Goal: Task Accomplishment & Management: Manage account settings

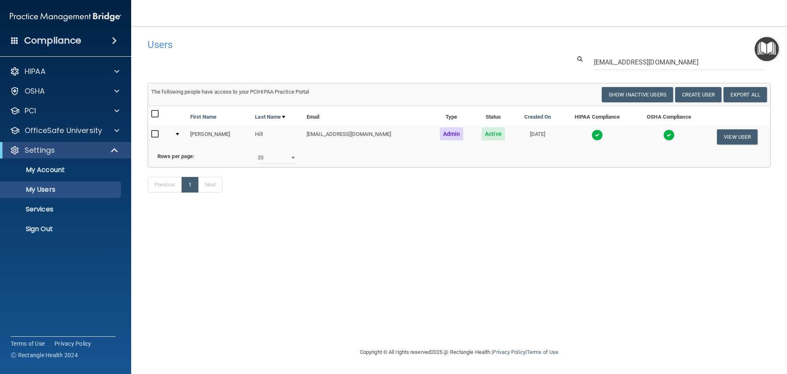
select select "20"
click at [70, 231] on p "Sign Out" at bounding box center [61, 229] width 112 height 8
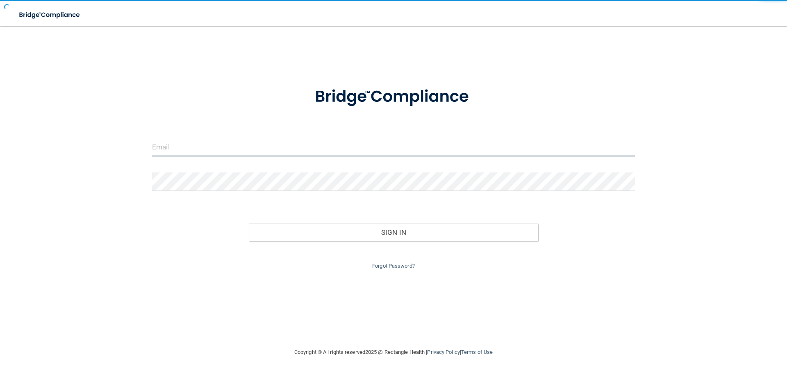
type input "cfletcher@rectanglehealth.com"
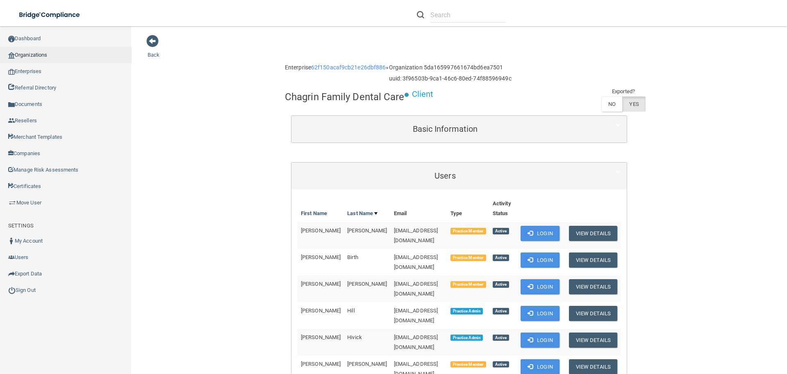
scroll to position [205, 0]
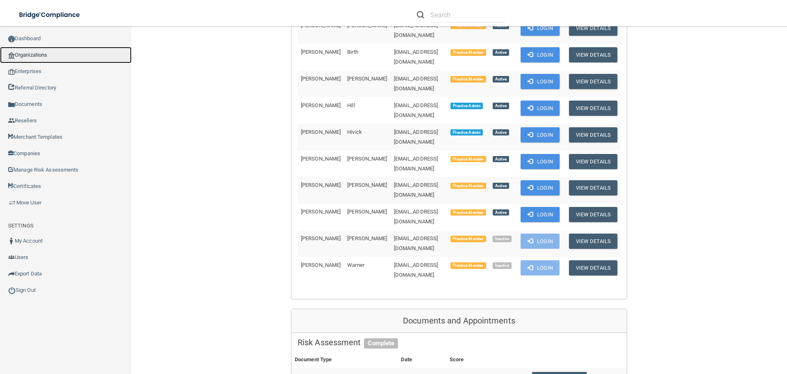
click at [49, 52] on link "Organizations" at bounding box center [66, 55] width 132 height 16
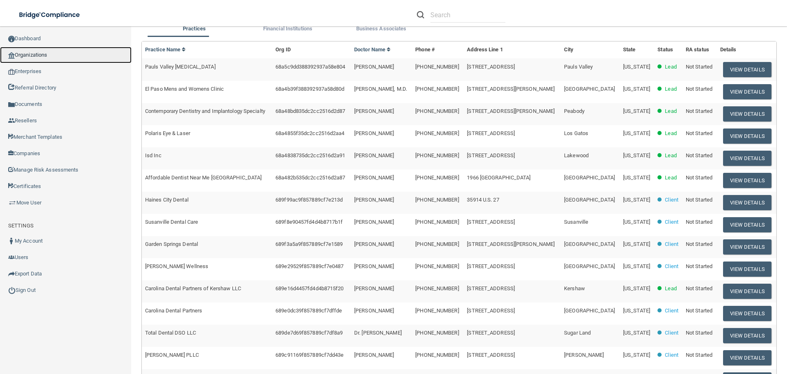
scroll to position [3, 0]
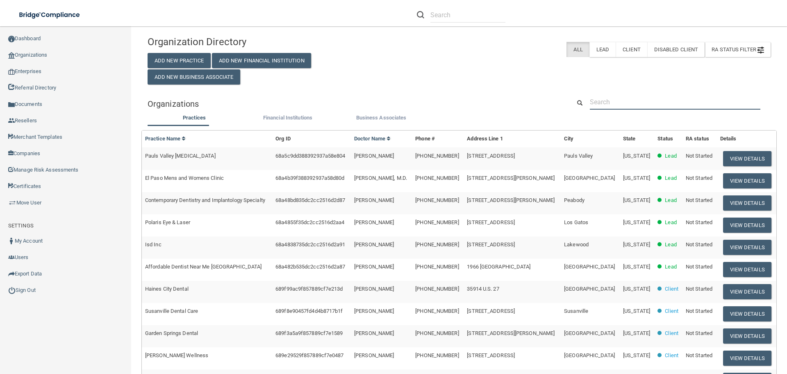
click at [605, 101] on input "text" at bounding box center [675, 101] width 171 height 15
paste input "[PERSON_NAME][EMAIL_ADDRESS][DOMAIN_NAME]"
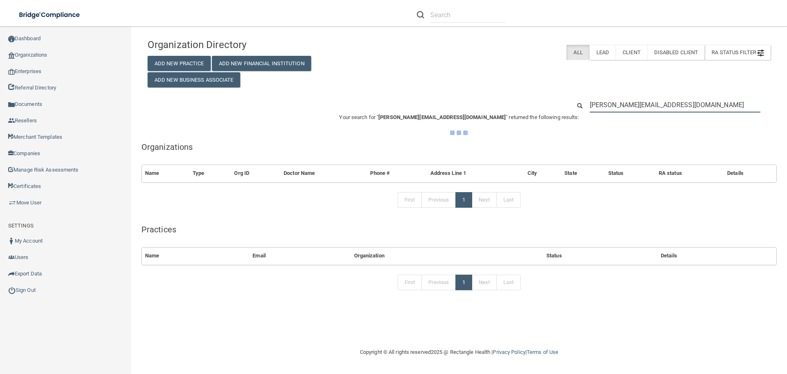
scroll to position [0, 0]
type input "[PERSON_NAME][EMAIL_ADDRESS][DOMAIN_NAME]"
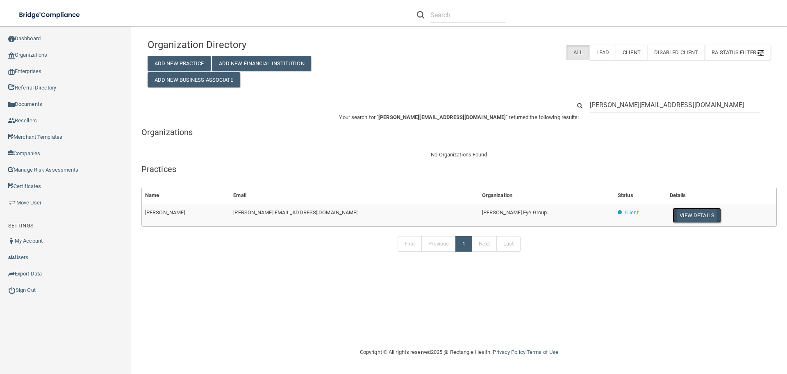
click at [673, 218] on button "View Details" at bounding box center [697, 215] width 48 height 15
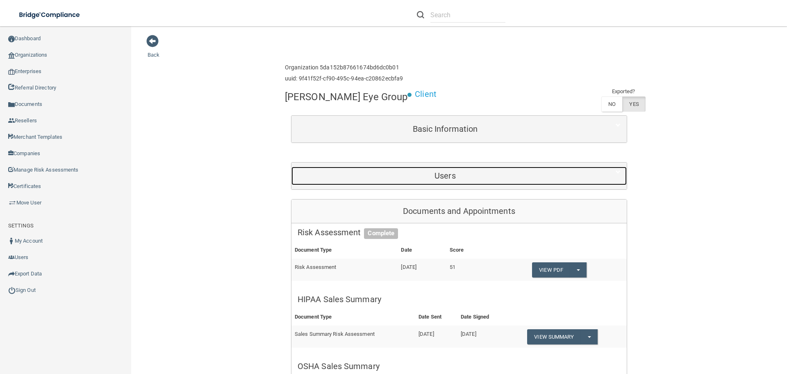
click at [399, 179] on h5 "Users" at bounding box center [445, 175] width 295 height 9
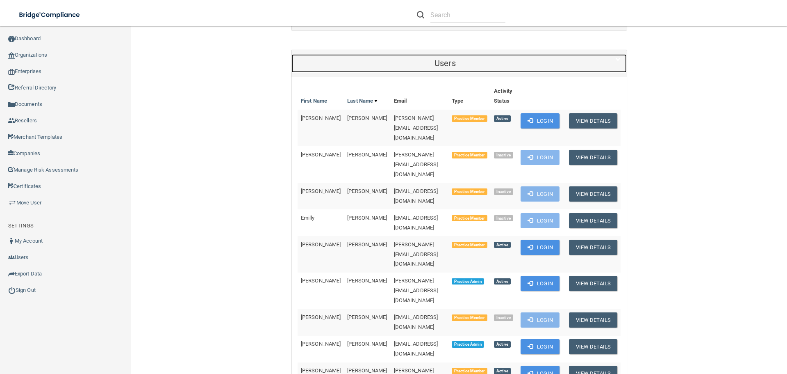
scroll to position [123, 0]
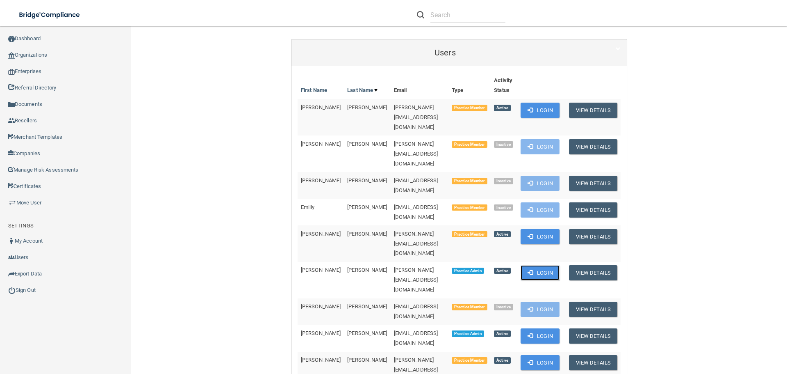
click at [523, 265] on button "Login" at bounding box center [540, 272] width 39 height 15
click at [42, 58] on link "Organizations" at bounding box center [66, 55] width 132 height 16
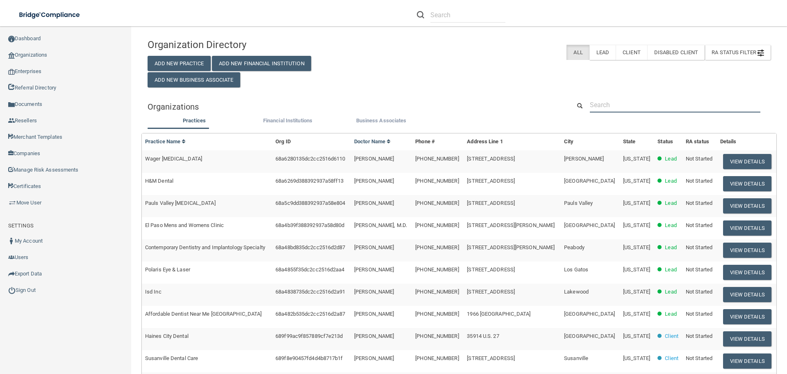
click at [608, 107] on input "text" at bounding box center [675, 104] width 171 height 15
paste input "[EMAIL_ADDRESS][DOMAIN_NAME]"
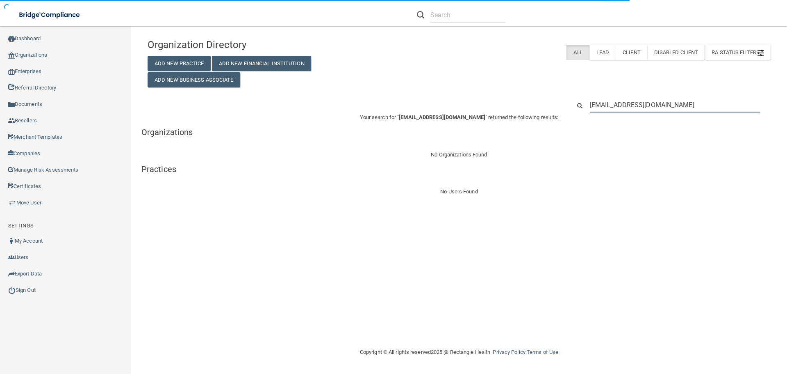
type input "[EMAIL_ADDRESS][DOMAIN_NAME]"
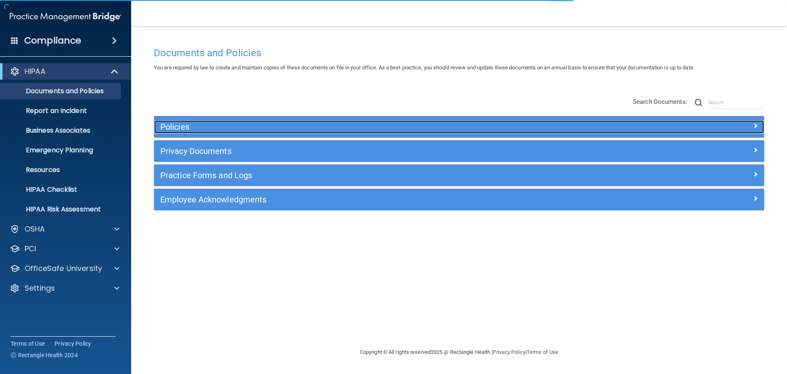
click at [239, 129] on h5 "Policies" at bounding box center [382, 126] width 445 height 9
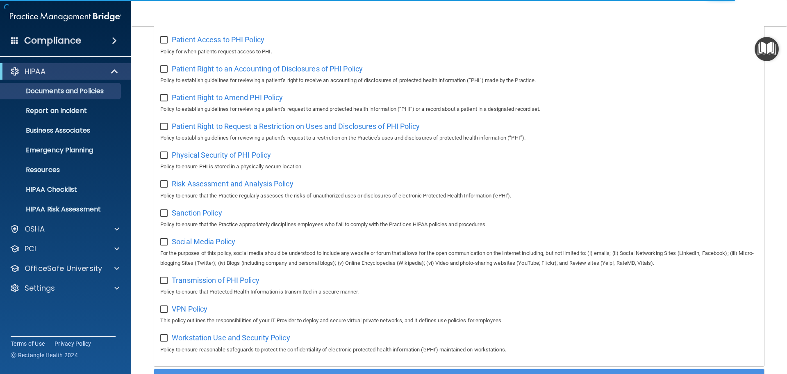
scroll to position [548, 0]
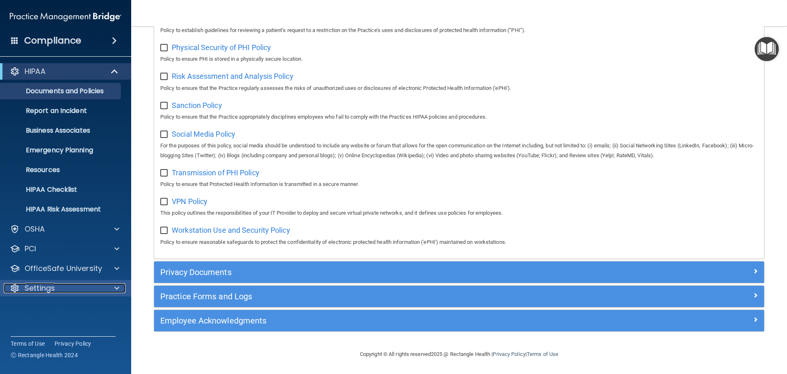
click at [63, 285] on div "Settings" at bounding box center [55, 288] width 102 height 10
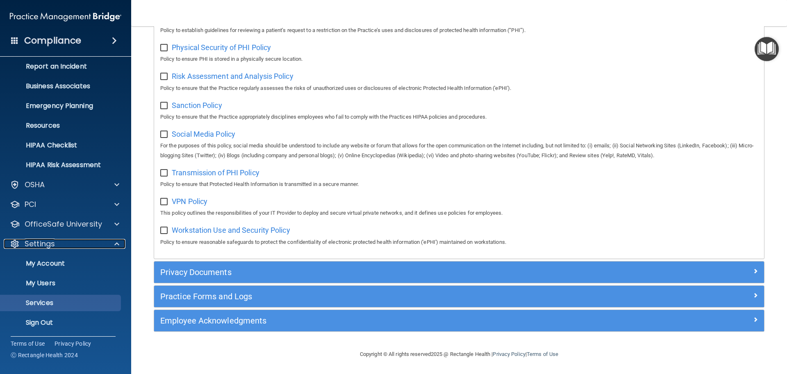
scroll to position [46, 0]
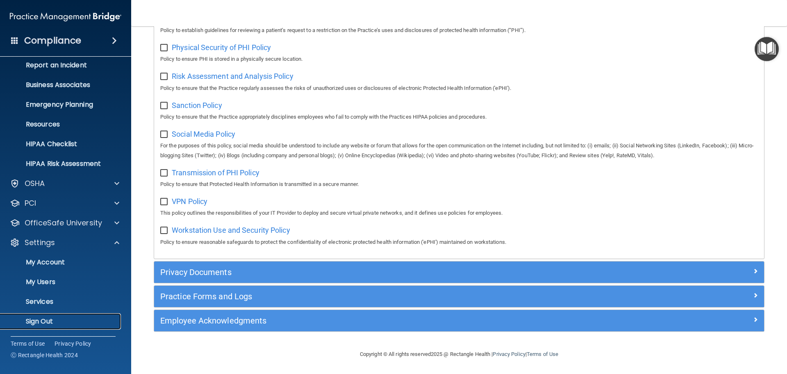
click at [49, 320] on p "Sign Out" at bounding box center [61, 321] width 112 height 8
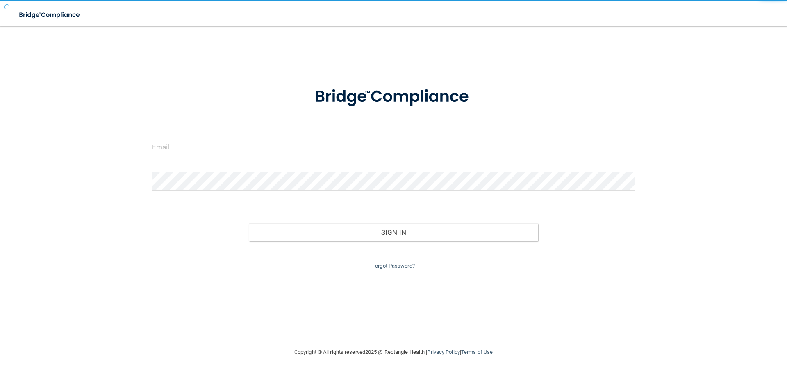
type input "cfletcher@rectanglehealth.com"
